Goal: Information Seeking & Learning: Find contact information

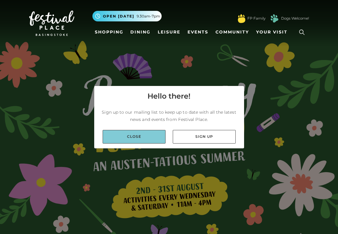
click at [157, 136] on link "Close" at bounding box center [134, 137] width 63 height 14
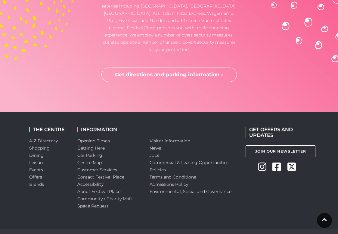
scroll to position [1617, 0]
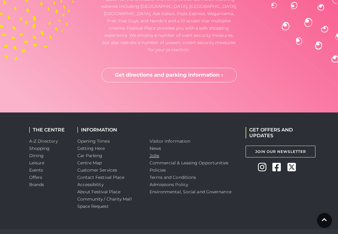
click at [153, 153] on link "Jobs" at bounding box center [155, 155] width 10 height 5
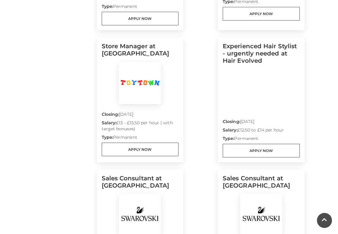
scroll to position [543, 0]
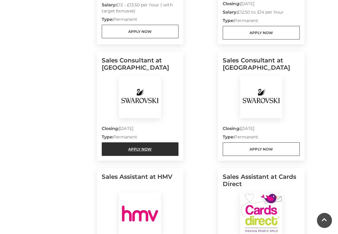
click at [170, 147] on link "Apply Now" at bounding box center [140, 149] width 77 height 14
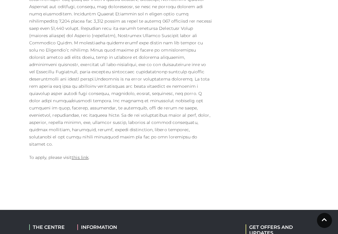
scroll to position [390, 0]
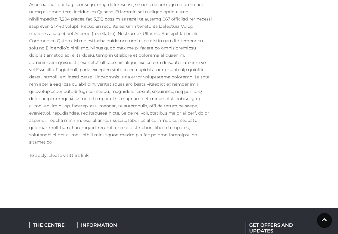
click at [83, 152] on link "this link" at bounding box center [80, 154] width 17 height 5
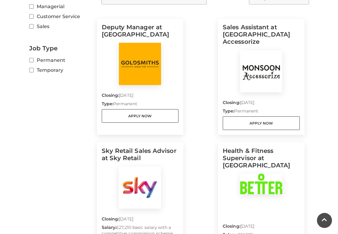
scroll to position [142, 0]
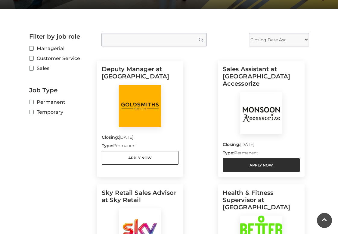
click at [238, 159] on link "Apply Now" at bounding box center [261, 165] width 77 height 14
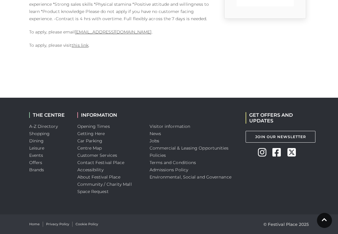
scroll to position [238, 0]
click at [81, 45] on link "this link" at bounding box center [80, 44] width 17 height 5
drag, startPoint x: 76, startPoint y: 33, endPoint x: 154, endPoint y: 32, distance: 78.7
click at [154, 32] on p "To apply, please email [EMAIL_ADDRESS][DOMAIN_NAME] ." at bounding box center [121, 31] width 184 height 7
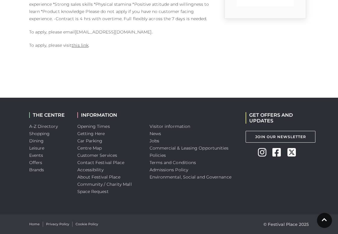
copy p "[EMAIL_ADDRESS][DOMAIN_NAME]"
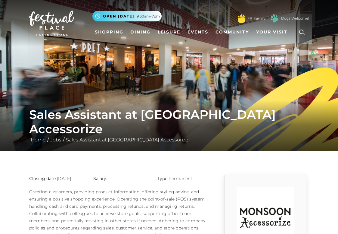
scroll to position [0, 0]
